Goal: Task Accomplishment & Management: Manage account settings

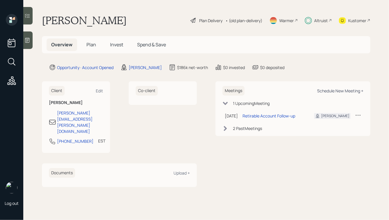
click at [331, 92] on div "Schedule New Meeting +" at bounding box center [340, 91] width 46 height 6
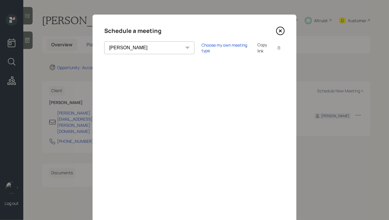
click at [144, 48] on select "[PERSON_NAME] [PERSON_NAME] [PERSON_NAME] [PERSON_NAME] [PERSON_NAME] [PERSON_N…" at bounding box center [149, 47] width 90 height 13
select select "ade3b313-576a-42c5-b346-1eb294908ae6"
click at [104, 41] on select "[PERSON_NAME] [PERSON_NAME] [PERSON_NAME] [PERSON_NAME] [PERSON_NAME] [PERSON_N…" at bounding box center [149, 47] width 90 height 13
click at [201, 48] on div "Choose my own meeting type" at bounding box center [225, 47] width 49 height 11
click at [283, 29] on icon at bounding box center [280, 30] width 9 height 9
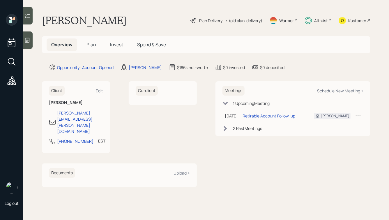
click at [87, 42] on span "Plan" at bounding box center [91, 44] width 10 height 6
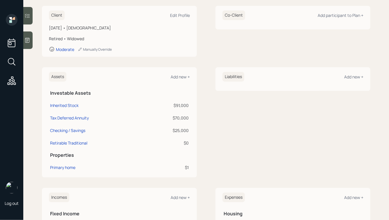
scroll to position [82, 0]
drag, startPoint x: 193, startPoint y: 142, endPoint x: 91, endPoint y: 62, distance: 129.1
click at [91, 62] on div "Client Edit Profile [DATE] • [DEMOGRAPHIC_DATA] Retired • Widowed Moderate Manu…" at bounding box center [206, 165] width 328 height 318
click at [91, 68] on div "Assets Add new + Investable Assets Inherited Stock $91,000 Tax Deferred Annuity…" at bounding box center [119, 122] width 155 height 110
drag, startPoint x: 45, startPoint y: 68, endPoint x: 174, endPoint y: 179, distance: 169.9
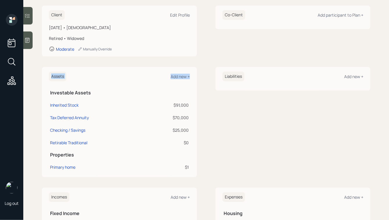
click at [174, 179] on div "Client Edit Profile [DATE] • [DEMOGRAPHIC_DATA] Retired • Widowed Moderate Manu…" at bounding box center [206, 165] width 328 height 318
click at [188, 178] on div "Client Edit Profile [DATE] • [DEMOGRAPHIC_DATA] Retired • Widowed Moderate Manu…" at bounding box center [206, 165] width 328 height 318
drag, startPoint x: 193, startPoint y: 176, endPoint x: 46, endPoint y: 54, distance: 191.0
click at [47, 56] on div "Client Edit Profile [DATE] • [DEMOGRAPHIC_DATA] Retired • Widowed Moderate Manu…" at bounding box center [206, 165] width 328 height 318
click at [55, 72] on h6 "Assets" at bounding box center [57, 77] width 17 height 10
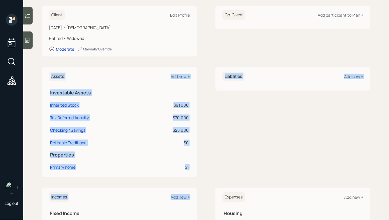
drag, startPoint x: 48, startPoint y: 70, endPoint x: 199, endPoint y: 196, distance: 196.4
click at [199, 196] on div "Client Edit Profile [DATE] • [DEMOGRAPHIC_DATA] Retired • Widowed Moderate Manu…" at bounding box center [206, 165] width 328 height 318
click at [197, 173] on div "Assets Add new + Investable Assets Inherited Stock $91,000 Tax Deferred Annuity…" at bounding box center [119, 122] width 155 height 110
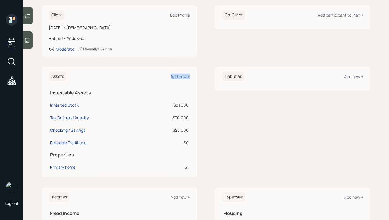
drag, startPoint x: 196, startPoint y: 168, endPoint x: 94, endPoint y: 79, distance: 136.1
click at [94, 79] on div "Assets Add new + Investable Assets Inherited Stock $91,000 Tax Deferred Annuity…" at bounding box center [119, 122] width 155 height 110
click at [94, 79] on div "Assets Add new +" at bounding box center [119, 77] width 141 height 10
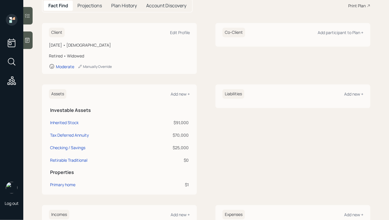
scroll to position [0, 0]
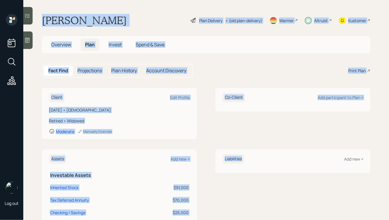
drag, startPoint x: 44, startPoint y: 17, endPoint x: 212, endPoint y: 167, distance: 226.0
click at [212, 168] on main "[PERSON_NAME] Plan Delivery • (old plan-delivery) Warmer Altruist Kustomer Over…" at bounding box center [206, 110] width 366 height 220
click at [264, 173] on div "Liabilities Add new +" at bounding box center [292, 204] width 155 height 110
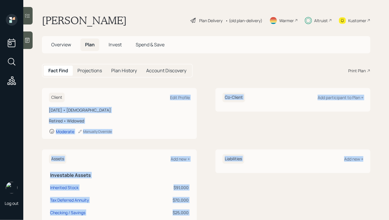
drag, startPoint x: 347, startPoint y: 182, endPoint x: 199, endPoint y: 75, distance: 182.7
click at [199, 76] on main "[PERSON_NAME] Plan Delivery • (old plan-delivery) Warmer Altruist Kustomer Over…" at bounding box center [206, 110] width 366 height 220
click at [199, 75] on div "Fact Find Projections Plan History Account Discovery Print Plan" at bounding box center [206, 71] width 328 height 14
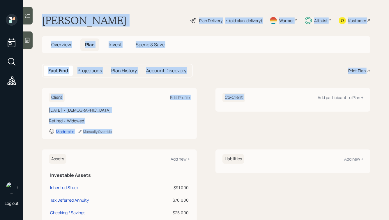
drag, startPoint x: 382, startPoint y: 82, endPoint x: 152, endPoint y: 3, distance: 243.2
click at [152, 3] on main "[PERSON_NAME] Plan Delivery • (old plan-delivery) Warmer Altruist Kustomer Over…" at bounding box center [206, 110] width 366 height 220
click at [124, 15] on h1 "[PERSON_NAME]" at bounding box center [84, 20] width 85 height 13
